Goal: Communication & Community: Answer question/provide support

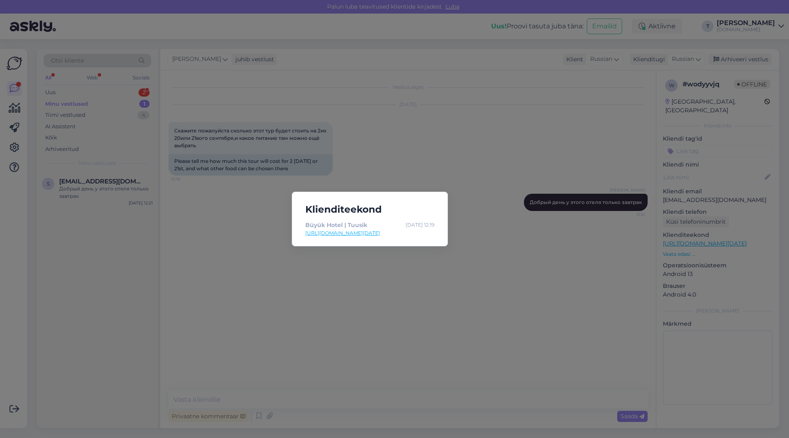
click at [469, 198] on div "Klienditeekond Büyük Hotel | Tuusik [DATE] 12:19 [URL][DOMAIN_NAME][DATE]" at bounding box center [394, 219] width 789 height 438
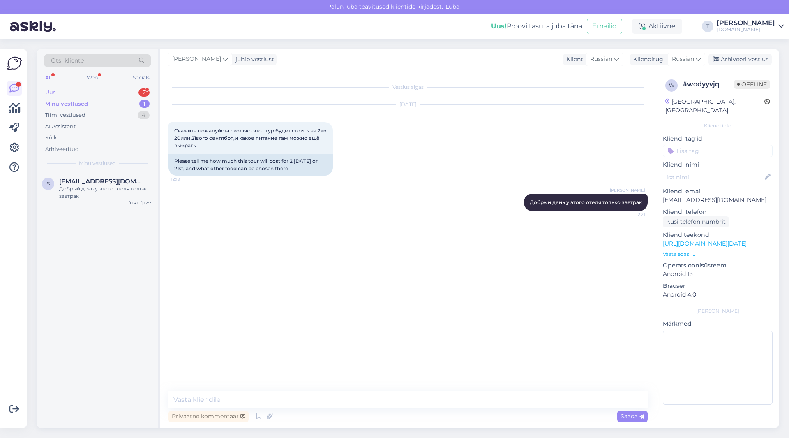
click at [85, 96] on div "Uus 2" at bounding box center [98, 93] width 108 height 12
click at [87, 171] on div "Otsi kliente All Web Socials Uus 2 Minu vestlused 1 Tiimi vestlused 4 AI Assist…" at bounding box center [97, 110] width 121 height 123
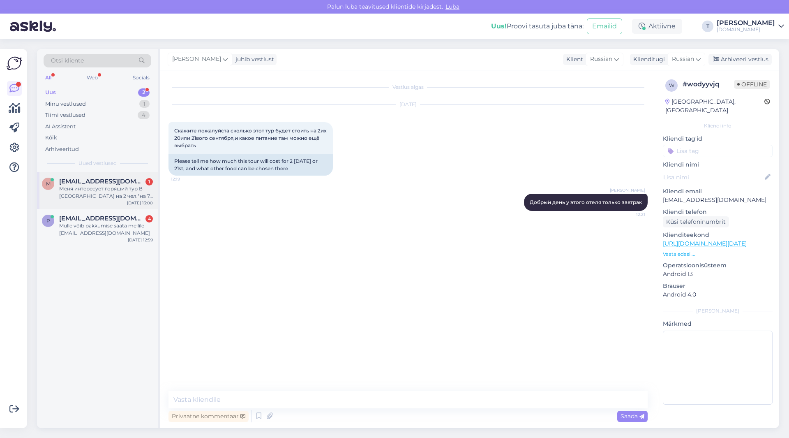
click at [89, 184] on span "[EMAIL_ADDRESS][DOMAIN_NAME]" at bounding box center [102, 181] width 86 height 7
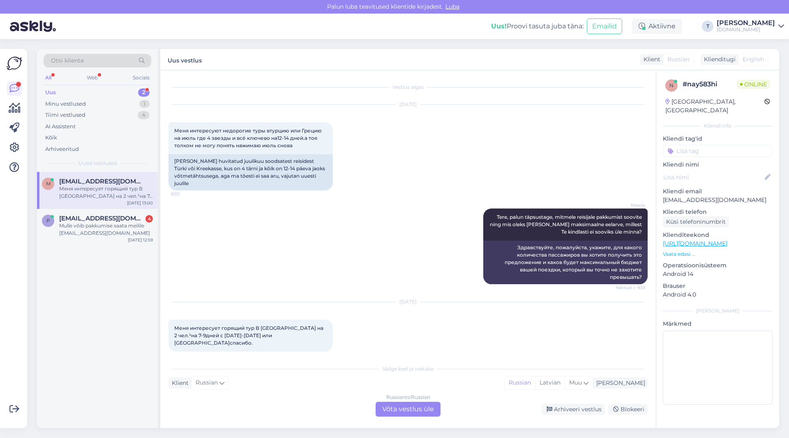
scroll to position [0, 0]
click at [412, 406] on div "Russian to Russian Võta vestlus üle" at bounding box center [408, 409] width 65 height 15
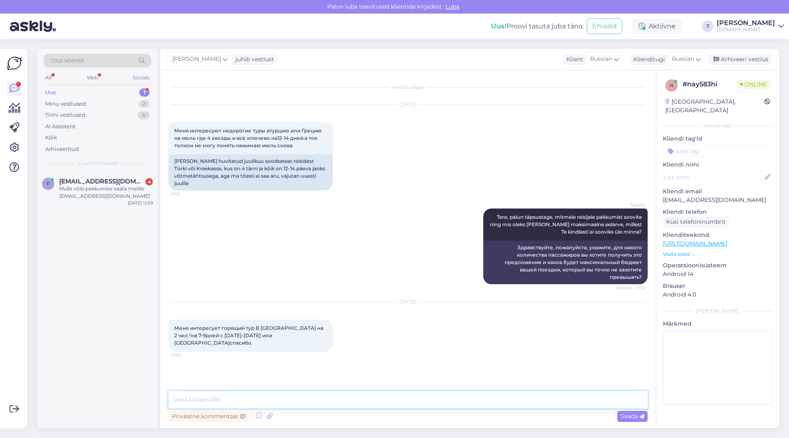
click at [263, 406] on textarea at bounding box center [408, 399] width 479 height 17
click at [262, 398] on textarea at bounding box center [408, 399] width 479 height 17
click at [294, 400] on textarea at bounding box center [408, 399] width 479 height 17
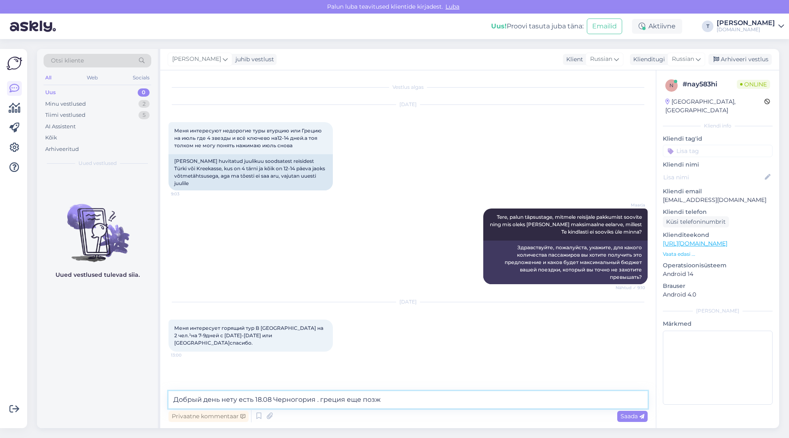
type textarea "Добрый день нету есть 18.08 Черногория . греция еще позже"
